Goal: Information Seeking & Learning: Find specific page/section

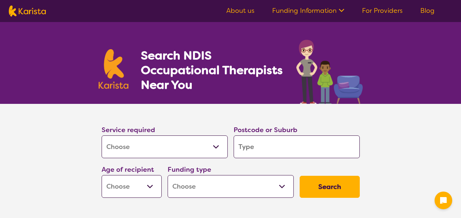
select select "[MEDICAL_DATA]"
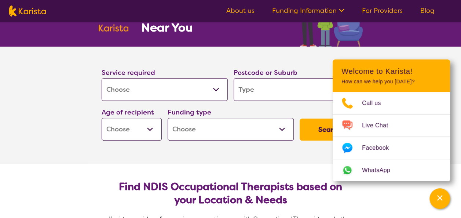
scroll to position [73, 0]
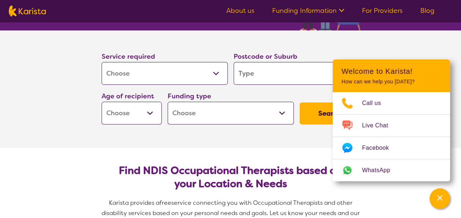
click at [280, 76] on input "search" at bounding box center [297, 73] width 126 height 23
type input "2"
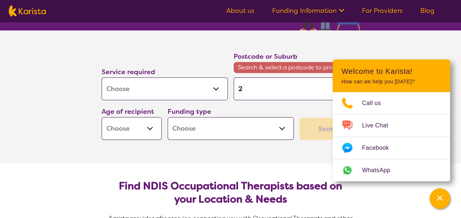
type input "27"
type input "276"
type input "2762"
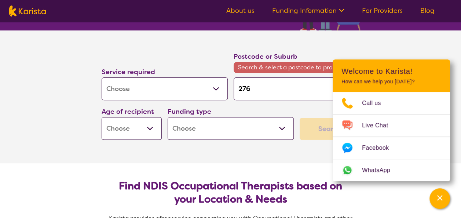
type input "2762"
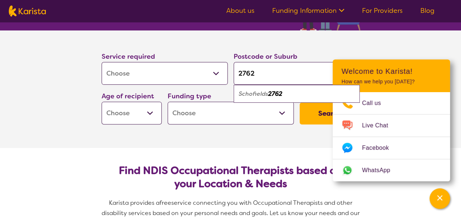
type input "2762"
click at [151, 114] on select "Early Childhood - 0 to 9 Child - 10 to 11 Adolescent - 12 to 17 Adult - 18 to 6…" at bounding box center [132, 113] width 60 height 23
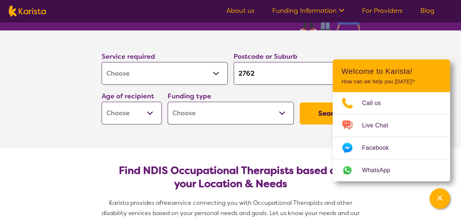
select select "EC"
click at [102, 102] on select "Early Childhood - 0 to 9 Child - 10 to 11 Adolescent - 12 to 17 Adult - 18 to 6…" at bounding box center [132, 113] width 60 height 23
select select "EC"
click at [283, 116] on select "Home Care Package (HCP) National Disability Insurance Scheme (NDIS) I don't know" at bounding box center [231, 113] width 126 height 23
select select "NDIS"
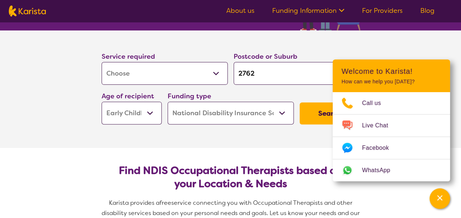
click at [168, 102] on select "Home Care Package (HCP) National Disability Insurance Scheme (NDIS) I don't know" at bounding box center [231, 113] width 126 height 23
select select "NDIS"
click at [314, 111] on button "Search" at bounding box center [330, 113] width 60 height 22
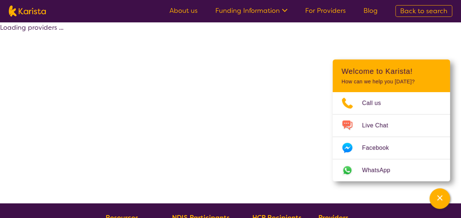
select select "by_score"
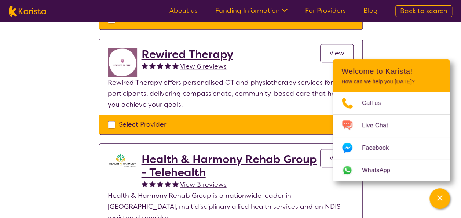
scroll to position [94, 0]
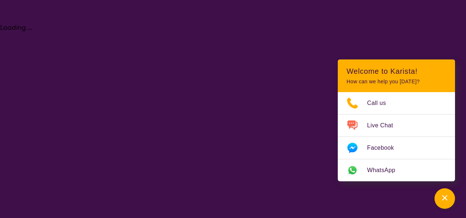
select select "[MEDICAL_DATA]"
select select "EC"
select select "NDIS"
select select "[MEDICAL_DATA]"
select select "EC"
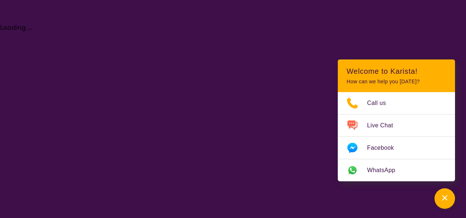
select select "NDIS"
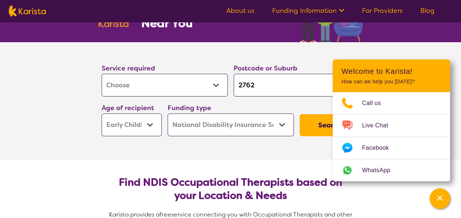
scroll to position [73, 0]
